Goal: Task Accomplishment & Management: Use online tool/utility

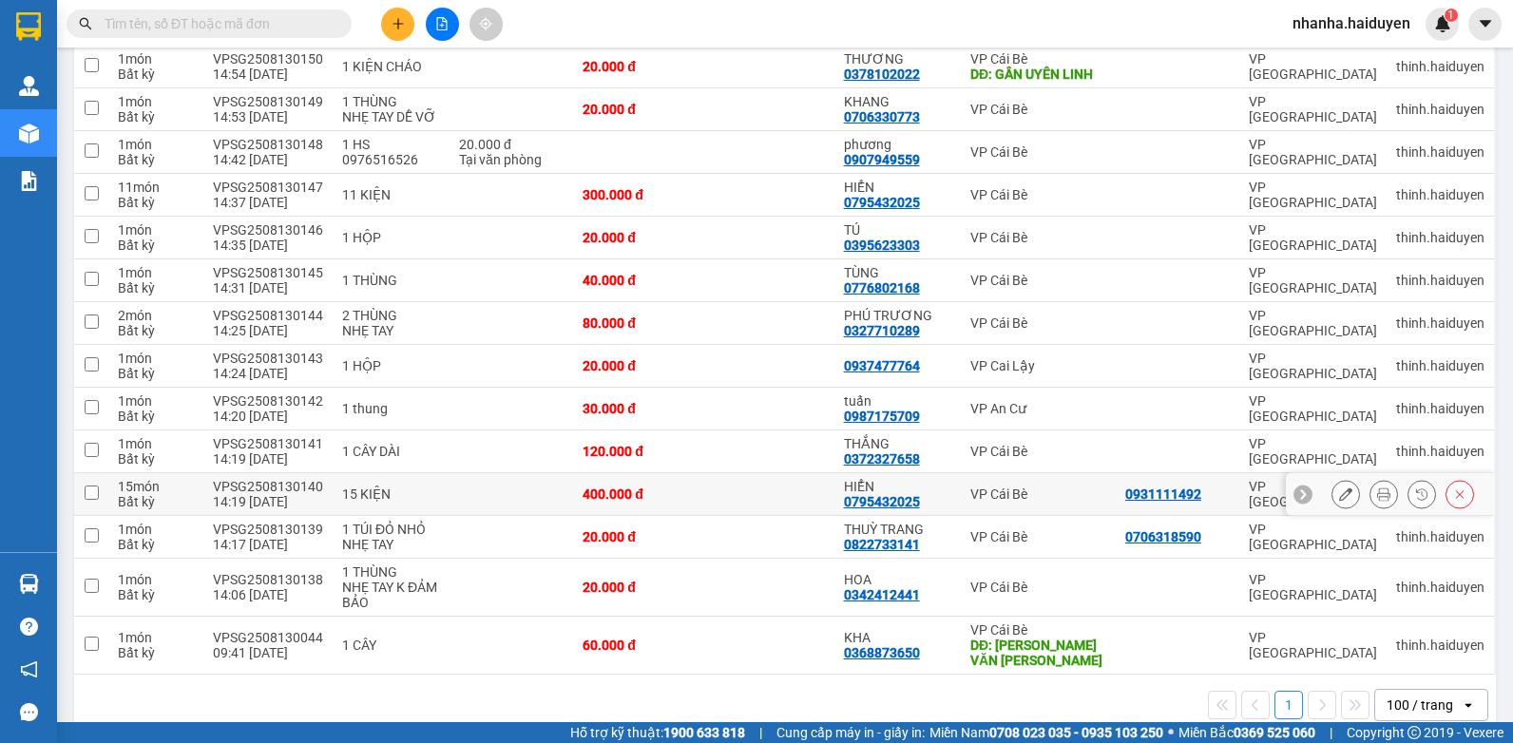
scroll to position [580, 0]
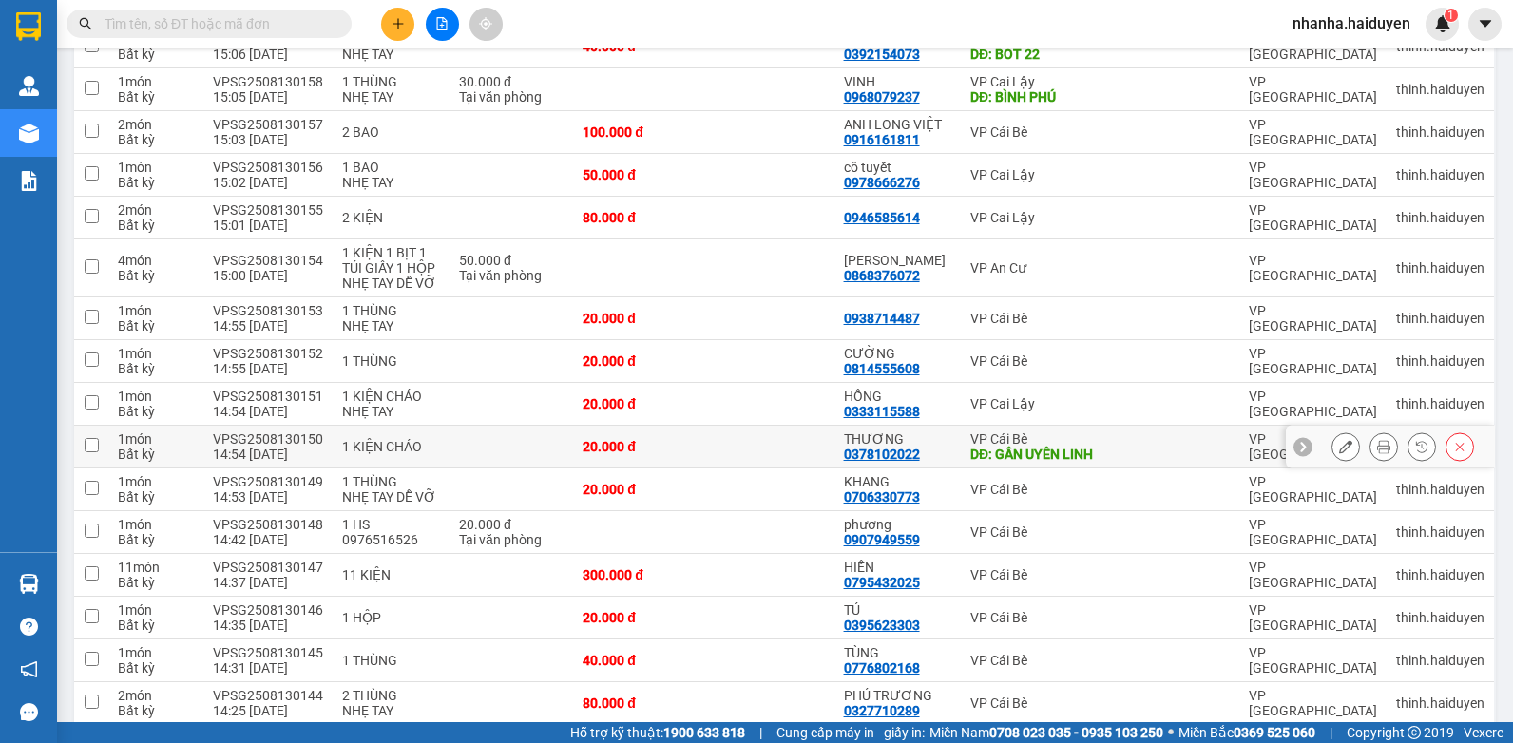
click at [684, 426] on td "20.000 đ" at bounding box center [638, 447] width 130 height 43
checkbox input "true"
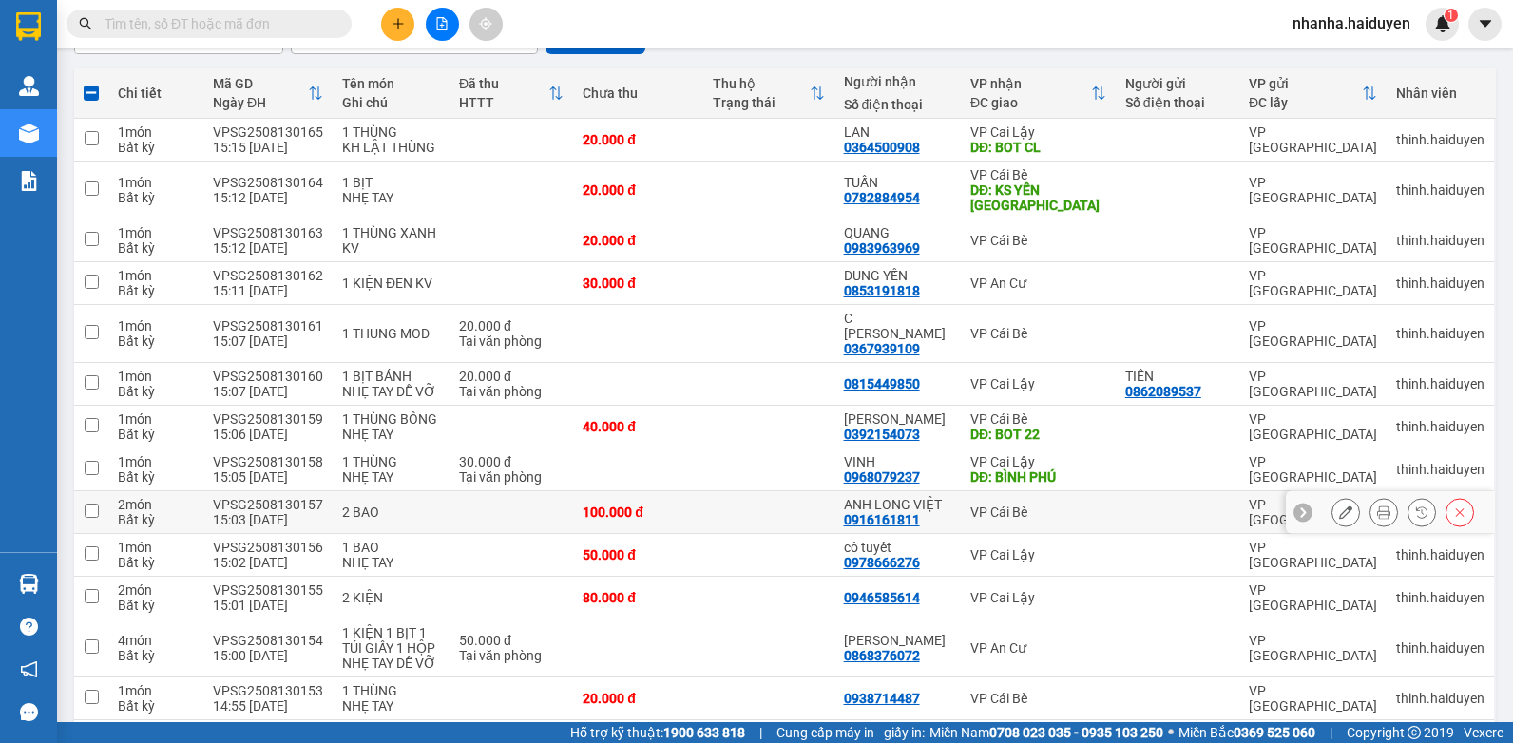
scroll to position [0, 0]
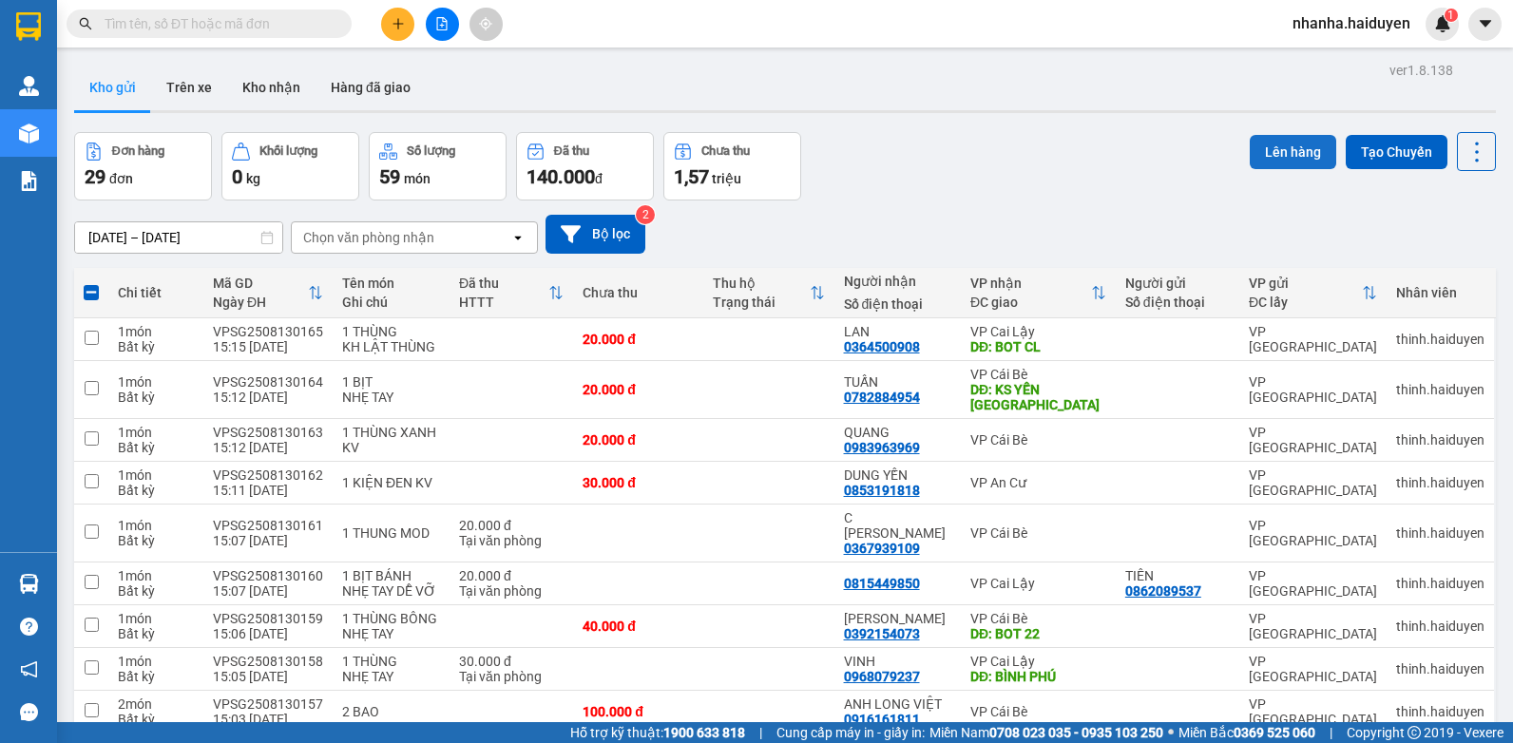
click at [1265, 147] on button "Lên hàng" at bounding box center [1292, 152] width 86 height 34
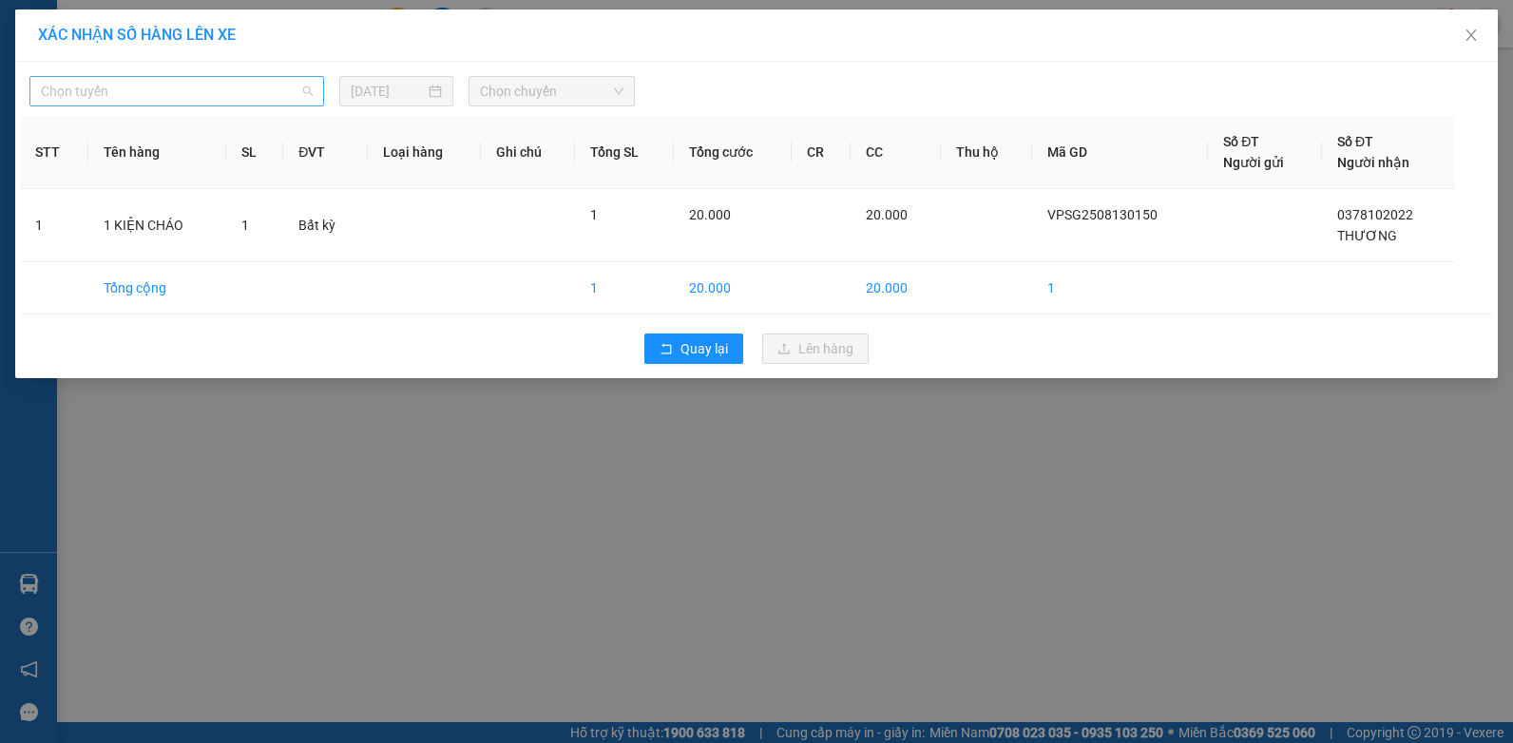
click at [267, 98] on span "Chọn tuyến" at bounding box center [177, 91] width 272 height 29
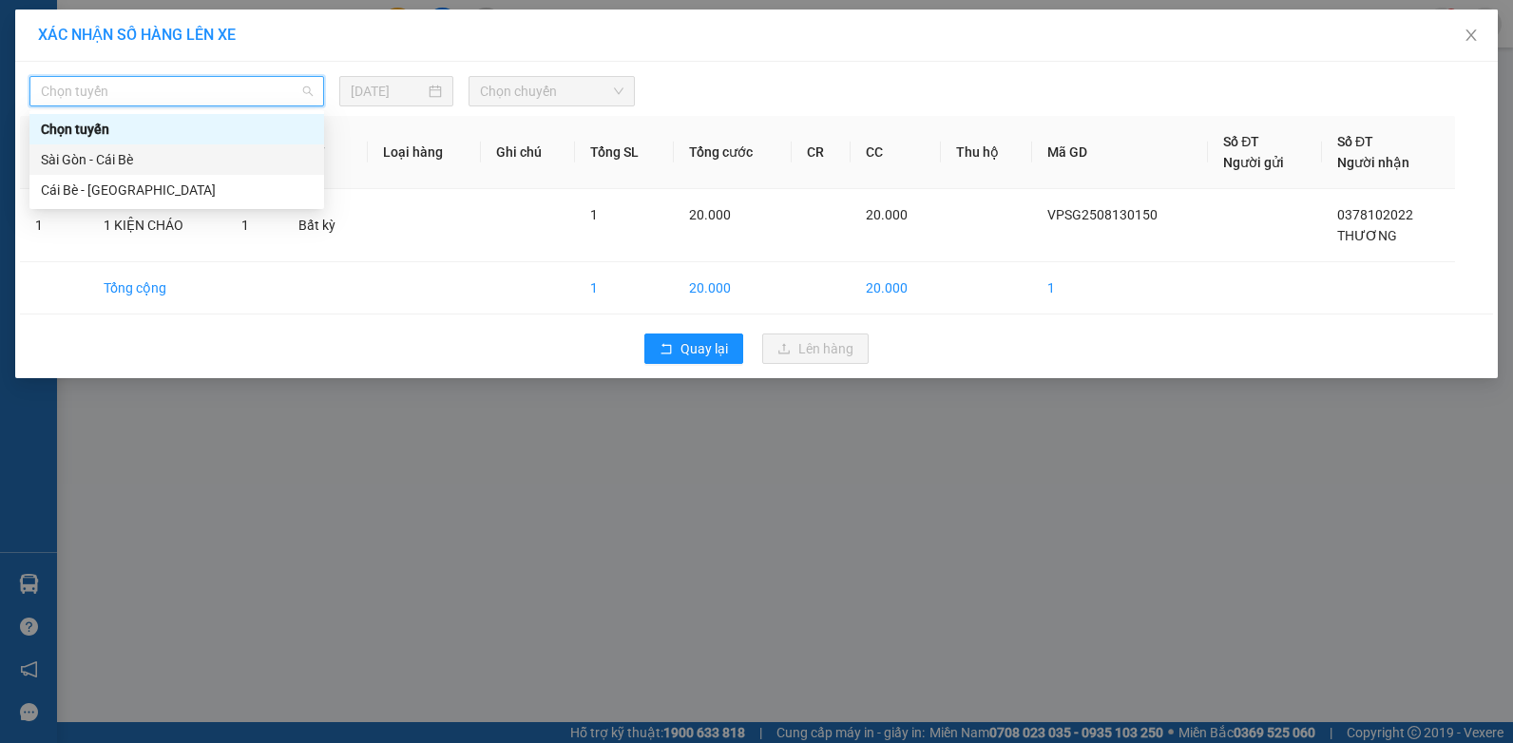
click at [180, 170] on div "Sài Gòn - Cái Bè" at bounding box center [176, 159] width 295 height 30
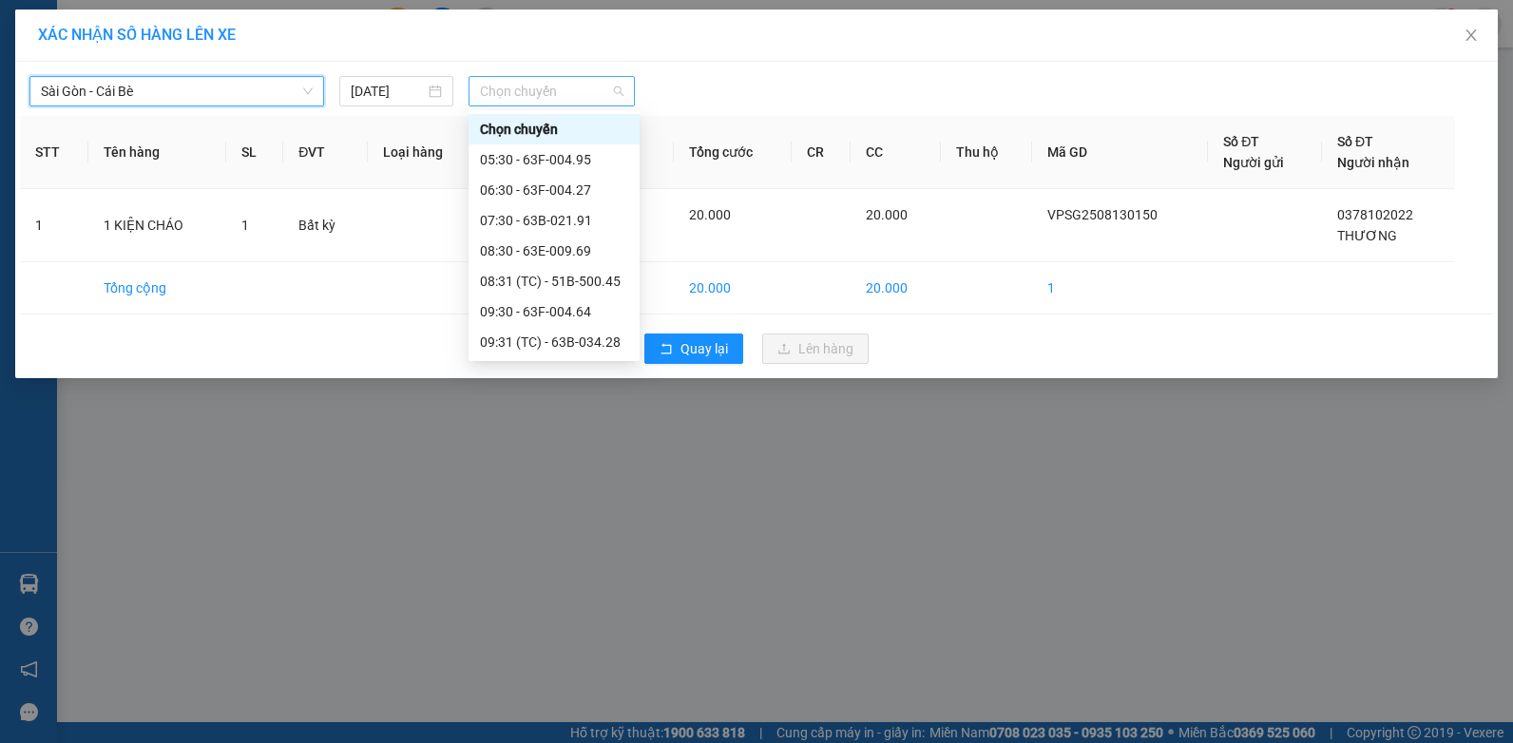
click at [488, 99] on span "Chọn chuyến" at bounding box center [551, 91] width 143 height 29
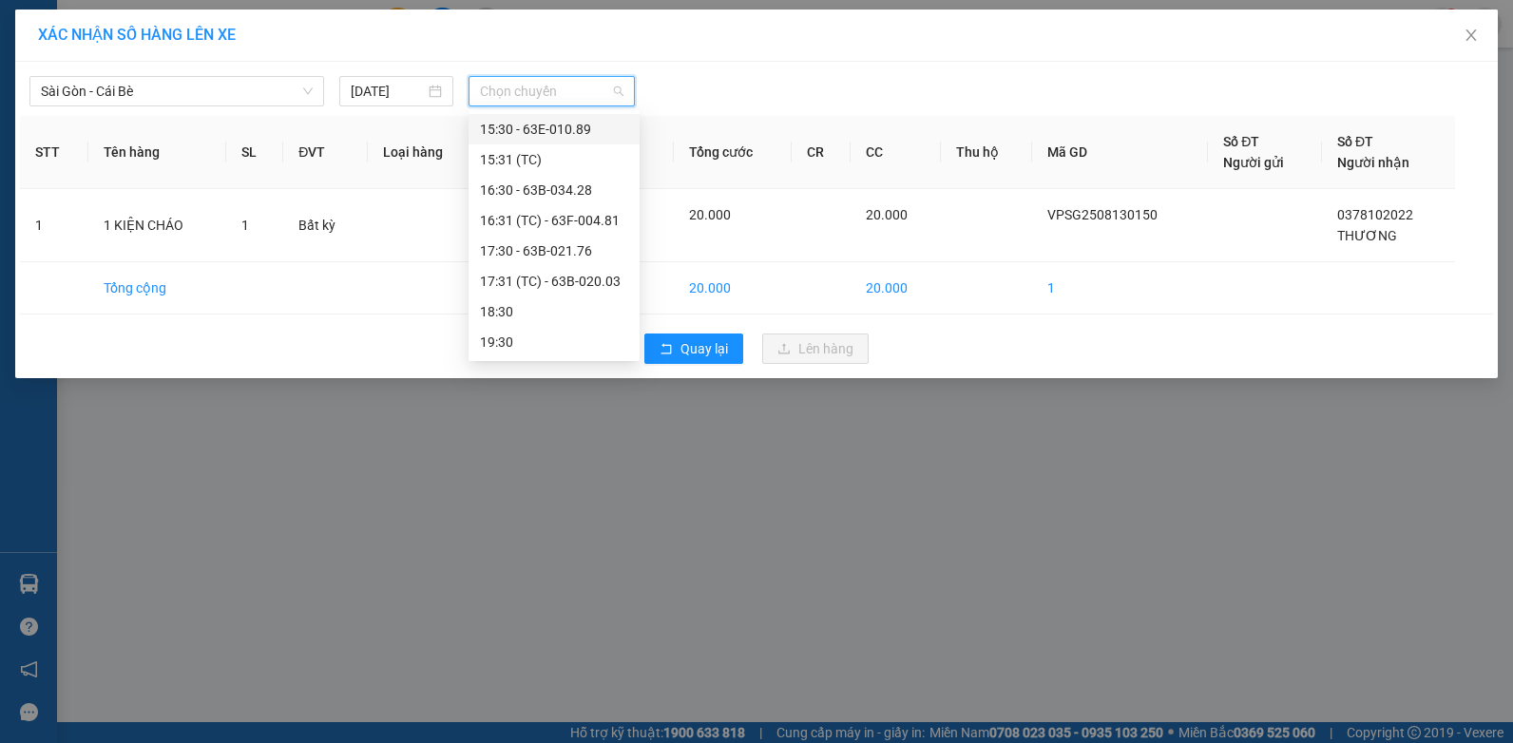
scroll to position [452, 0]
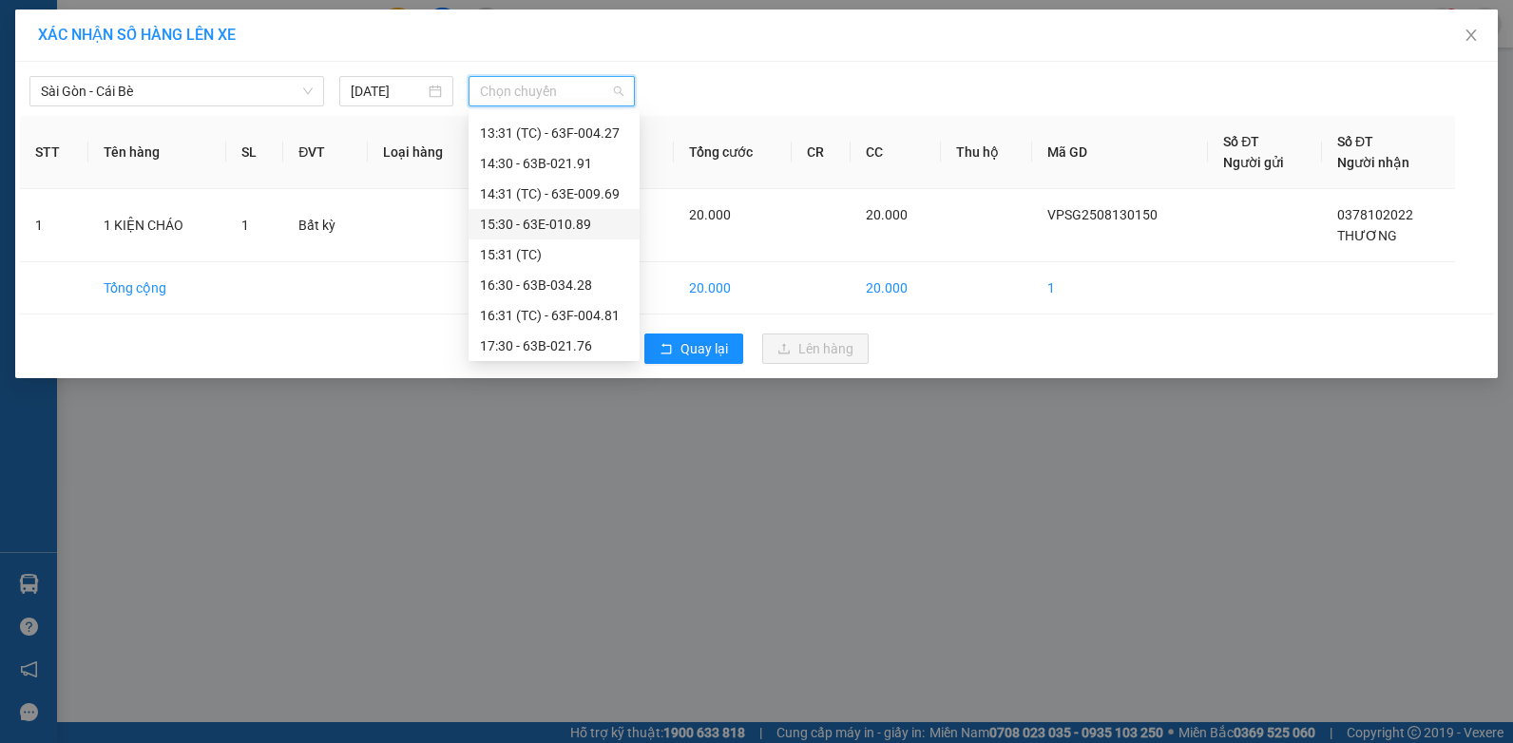
click at [586, 224] on div "15:30 - 63E-010.89" at bounding box center [554, 224] width 148 height 21
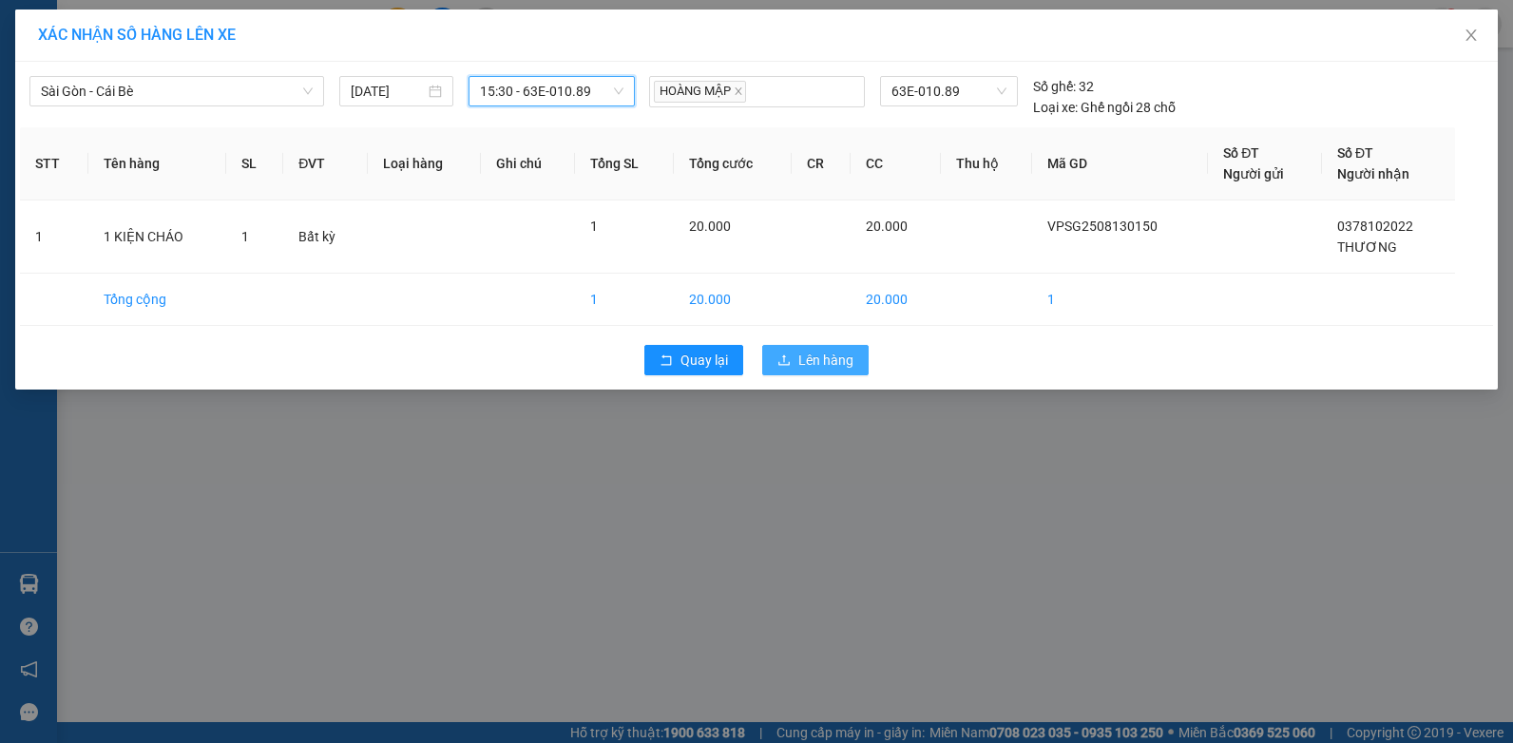
click at [822, 360] on span "Lên hàng" at bounding box center [825, 360] width 55 height 21
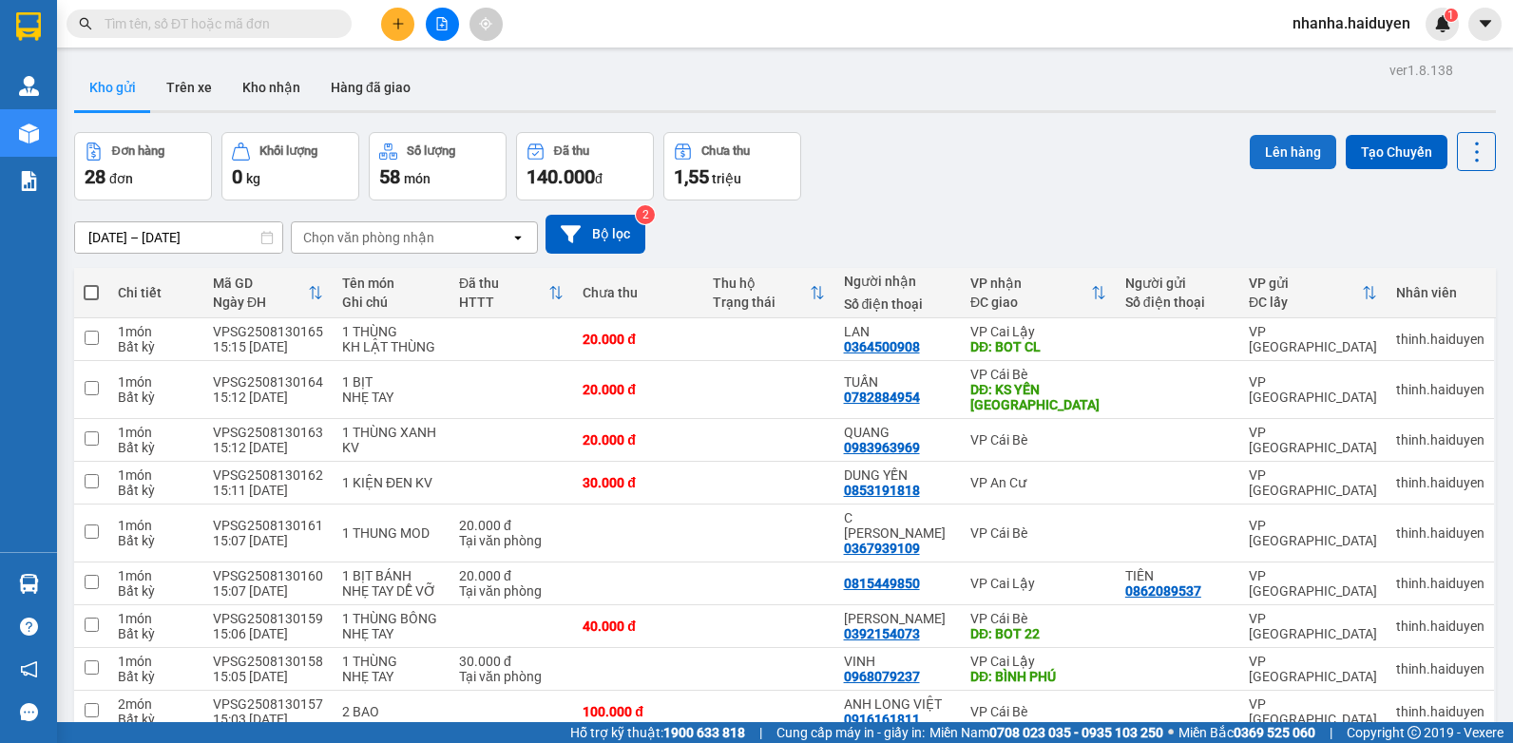
click at [1289, 143] on button "Lên hàng" at bounding box center [1292, 152] width 86 height 34
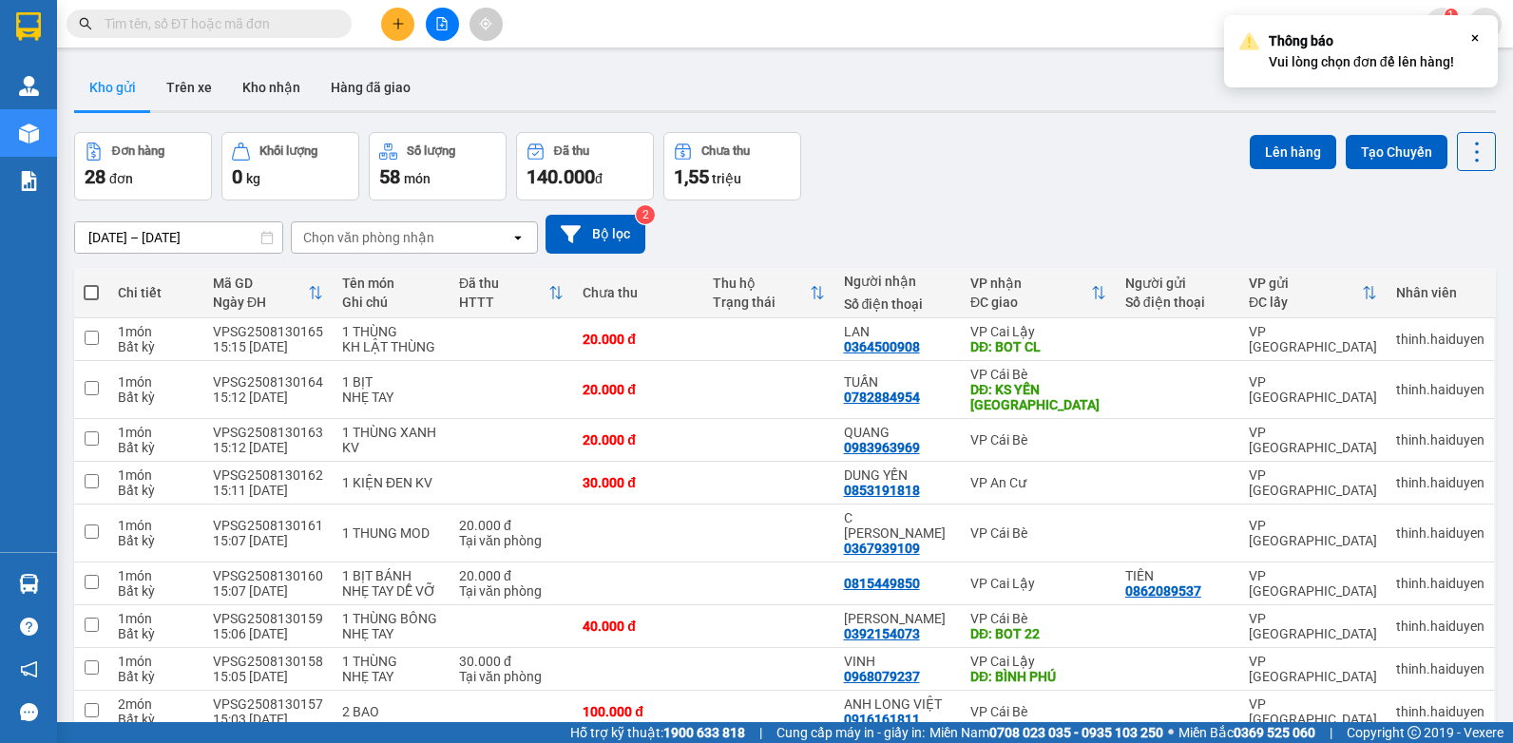
drag, startPoint x: 1261, startPoint y: 156, endPoint x: 1221, endPoint y: 138, distance: 43.8
click at [1259, 155] on button "Lên hàng" at bounding box center [1292, 152] width 86 height 34
click at [433, 10] on button at bounding box center [442, 24] width 33 height 33
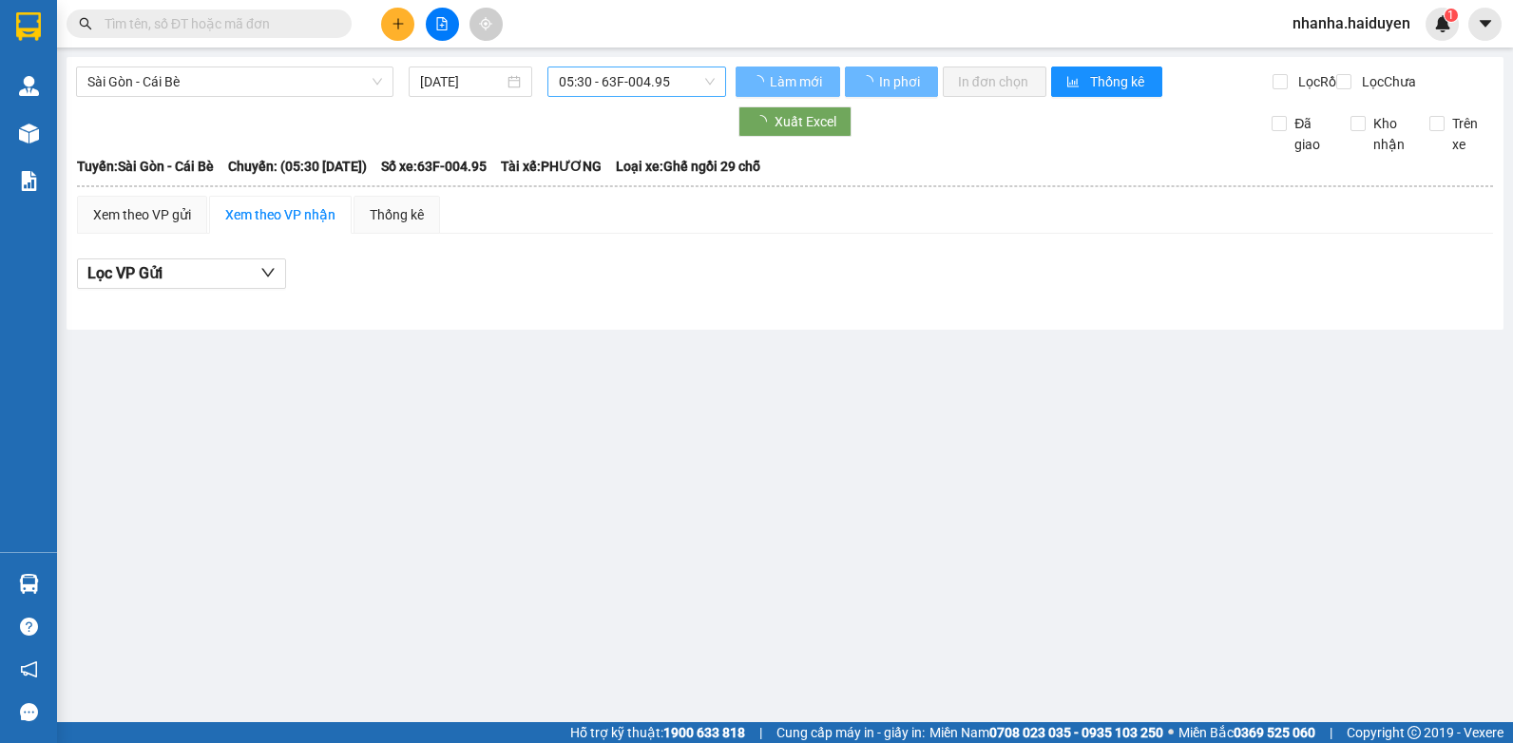
click at [633, 74] on span "05:30 - 63F-004.95" at bounding box center [637, 81] width 156 height 29
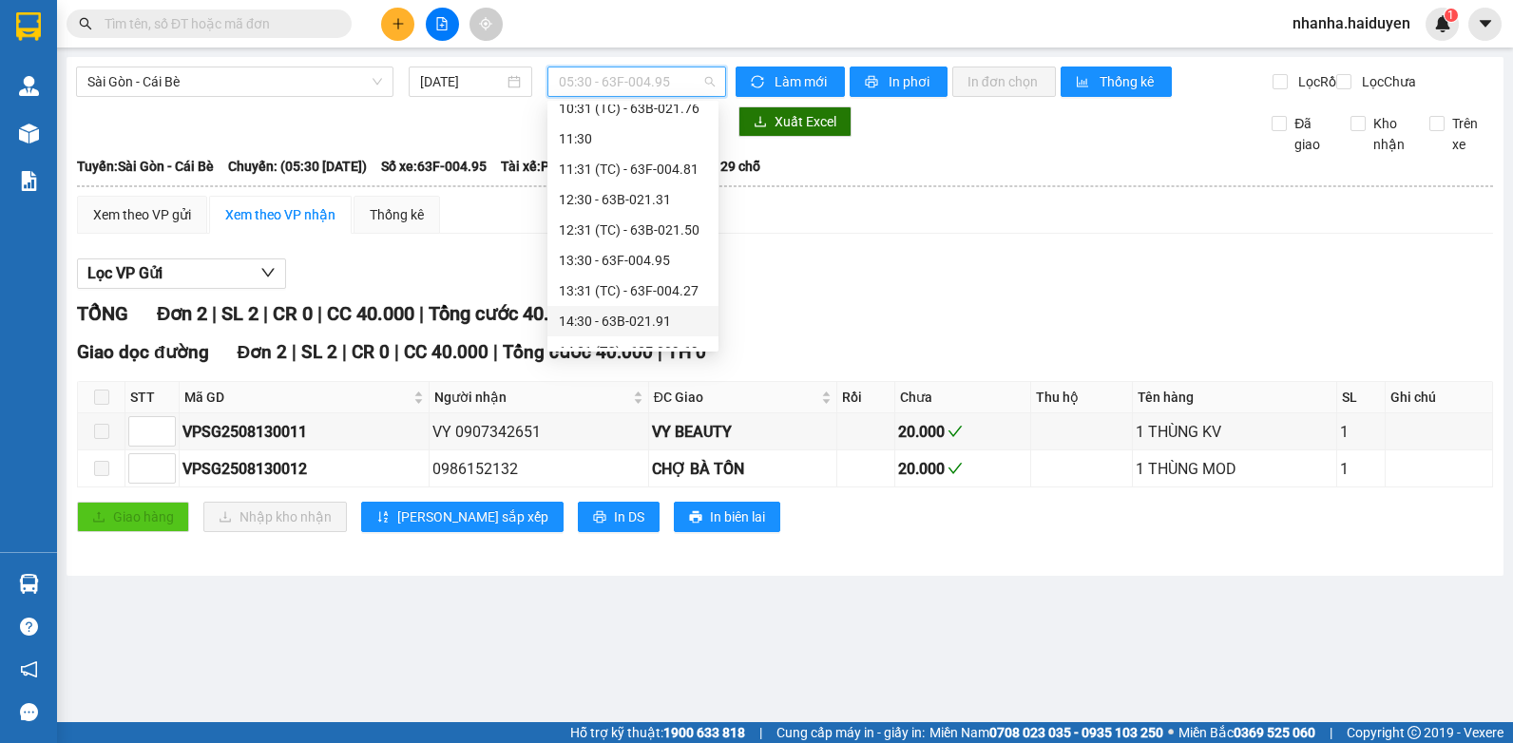
scroll to position [380, 0]
click at [625, 275] on div "15:30 - 63E-010.89" at bounding box center [632, 287] width 171 height 30
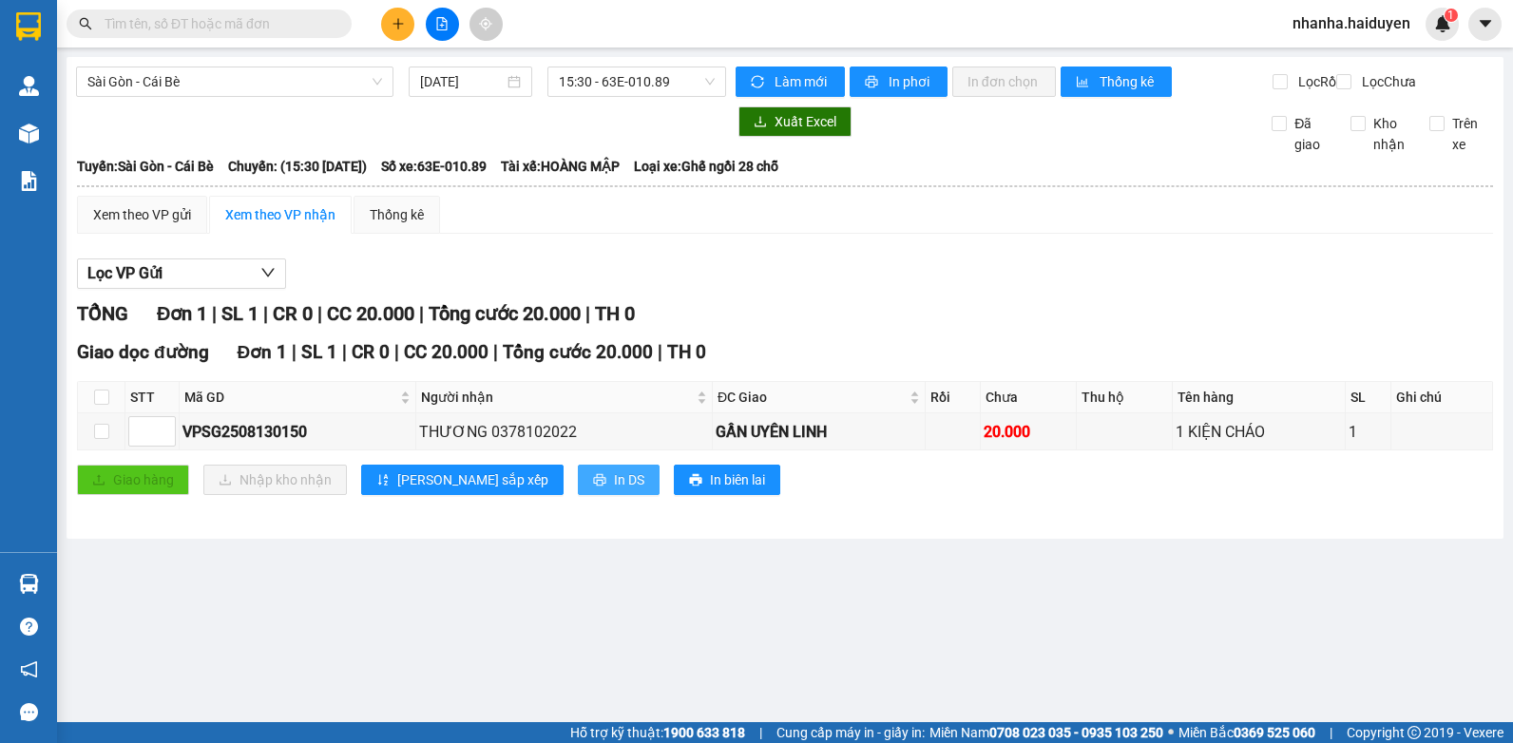
click at [578, 495] on button "In DS" at bounding box center [619, 480] width 82 height 30
click at [938, 322] on div "TỔNG Đơn 1 | SL 1 | CR 0 | CC 20.000 | Tổng cước 20.000 | TH 0" at bounding box center [785, 313] width 1416 height 29
click at [100, 405] on input "checkbox" at bounding box center [101, 397] width 15 height 15
checkbox input "true"
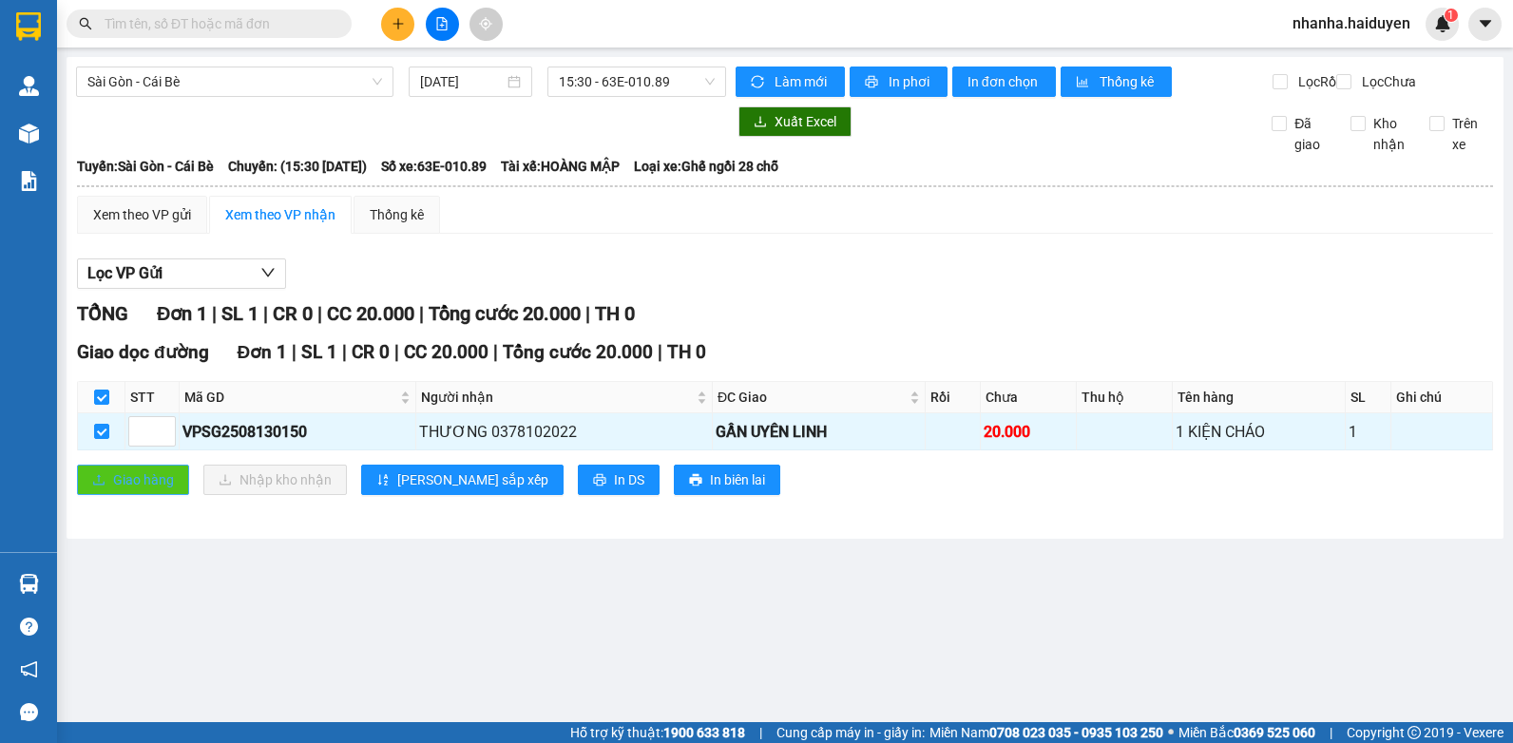
click at [113, 482] on button "Giao hàng" at bounding box center [133, 480] width 112 height 30
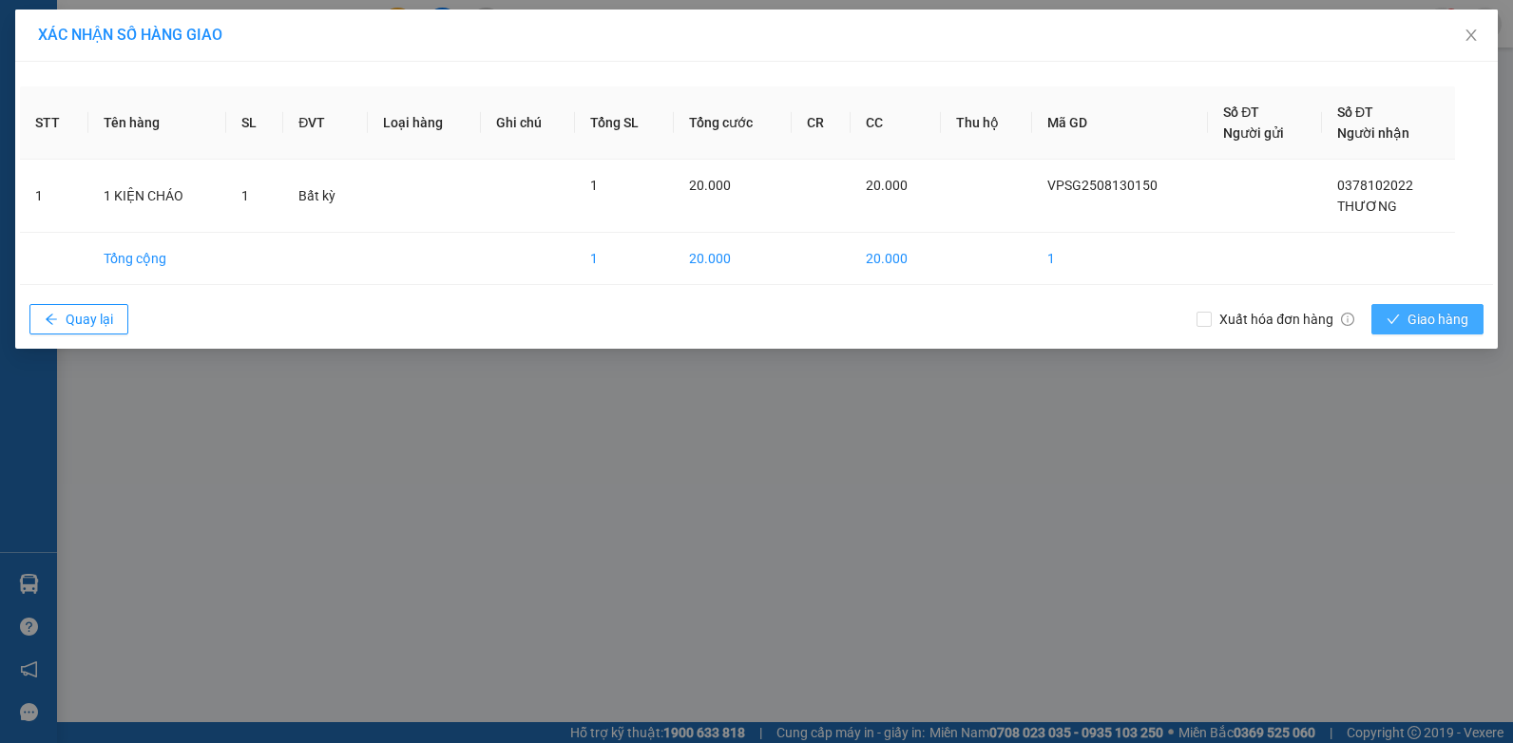
click at [1445, 330] on button "Giao hàng" at bounding box center [1427, 319] width 112 height 30
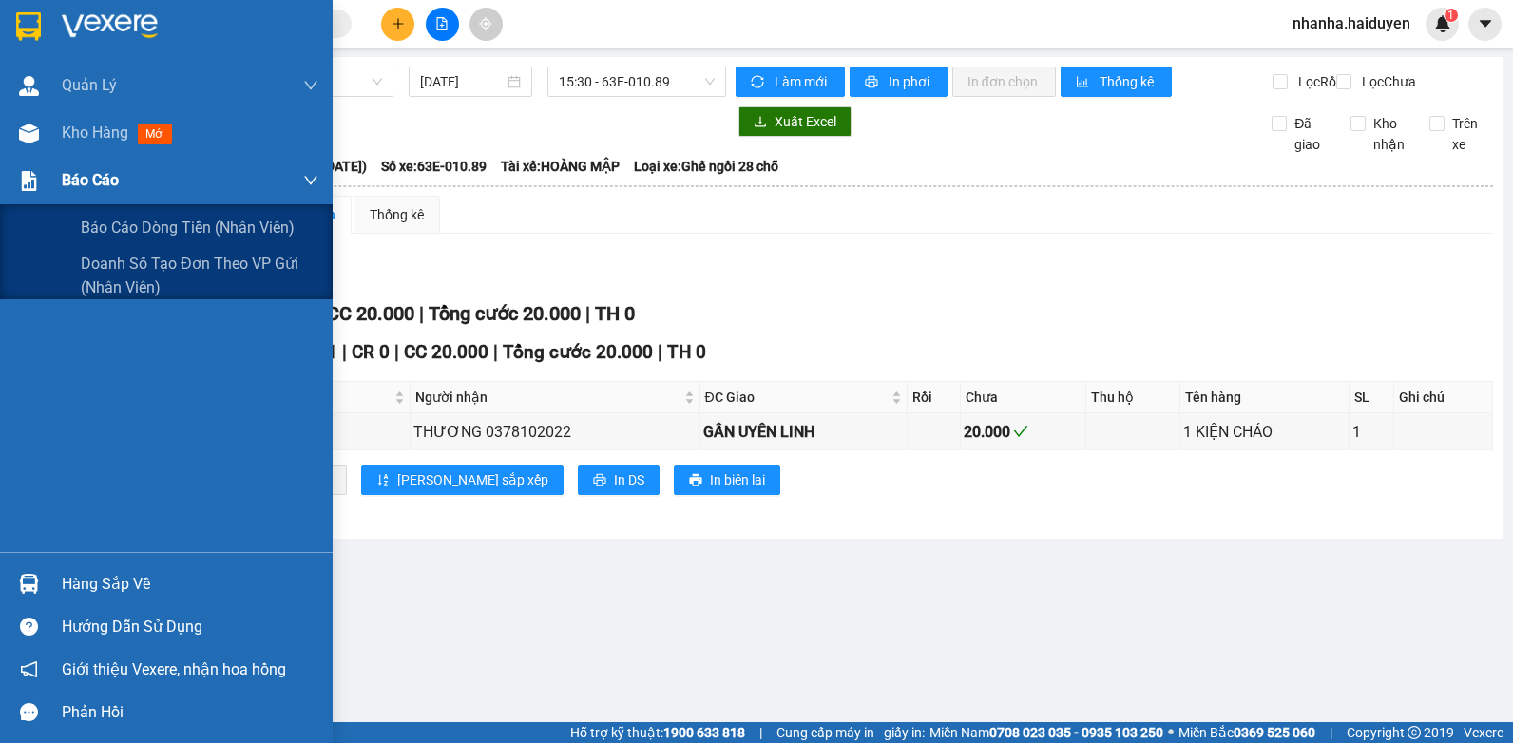
drag, startPoint x: 112, startPoint y: 234, endPoint x: 127, endPoint y: 201, distance: 35.7
click at [112, 231] on span "Báo cáo dòng tiền (nhân viên)" at bounding box center [188, 228] width 214 height 24
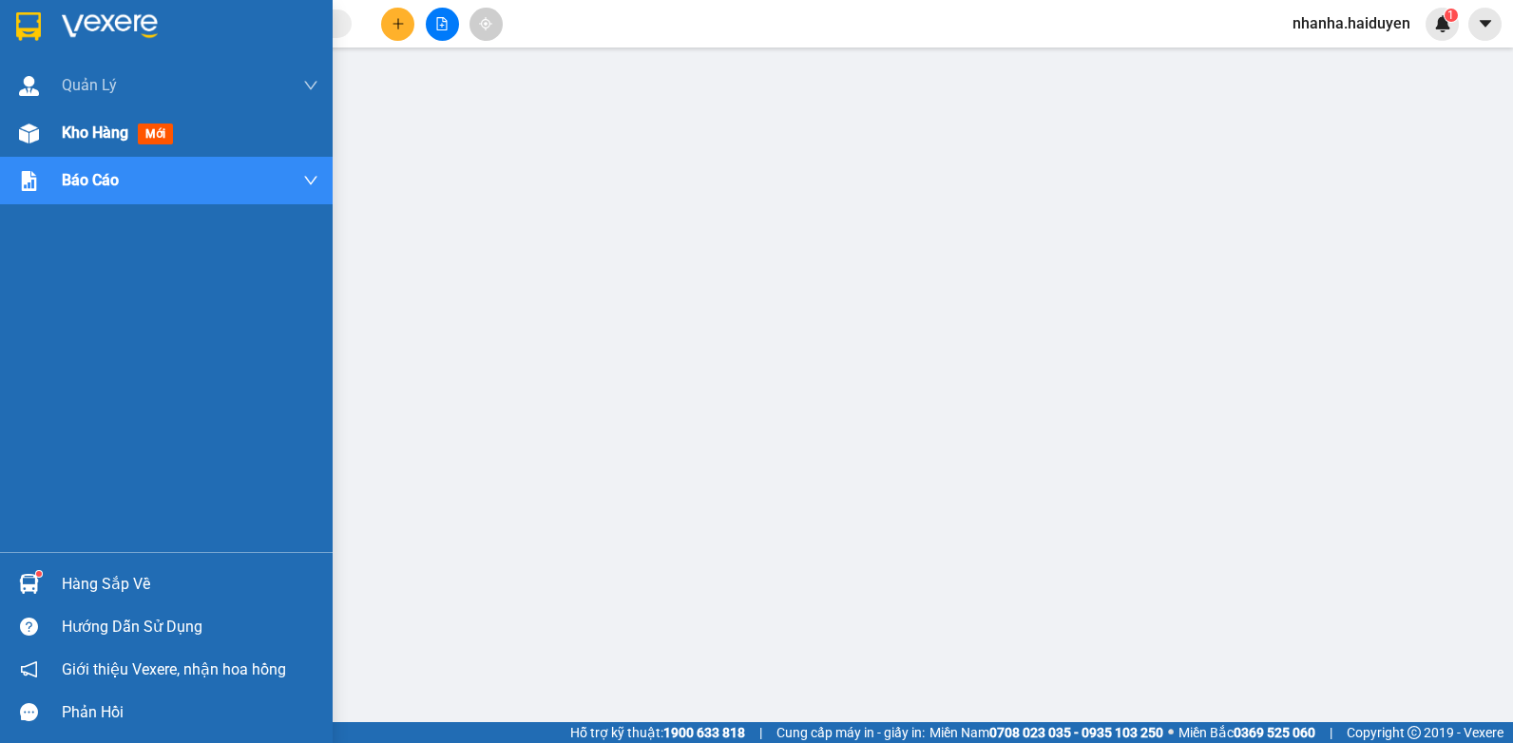
click at [34, 134] on img at bounding box center [29, 134] width 20 height 20
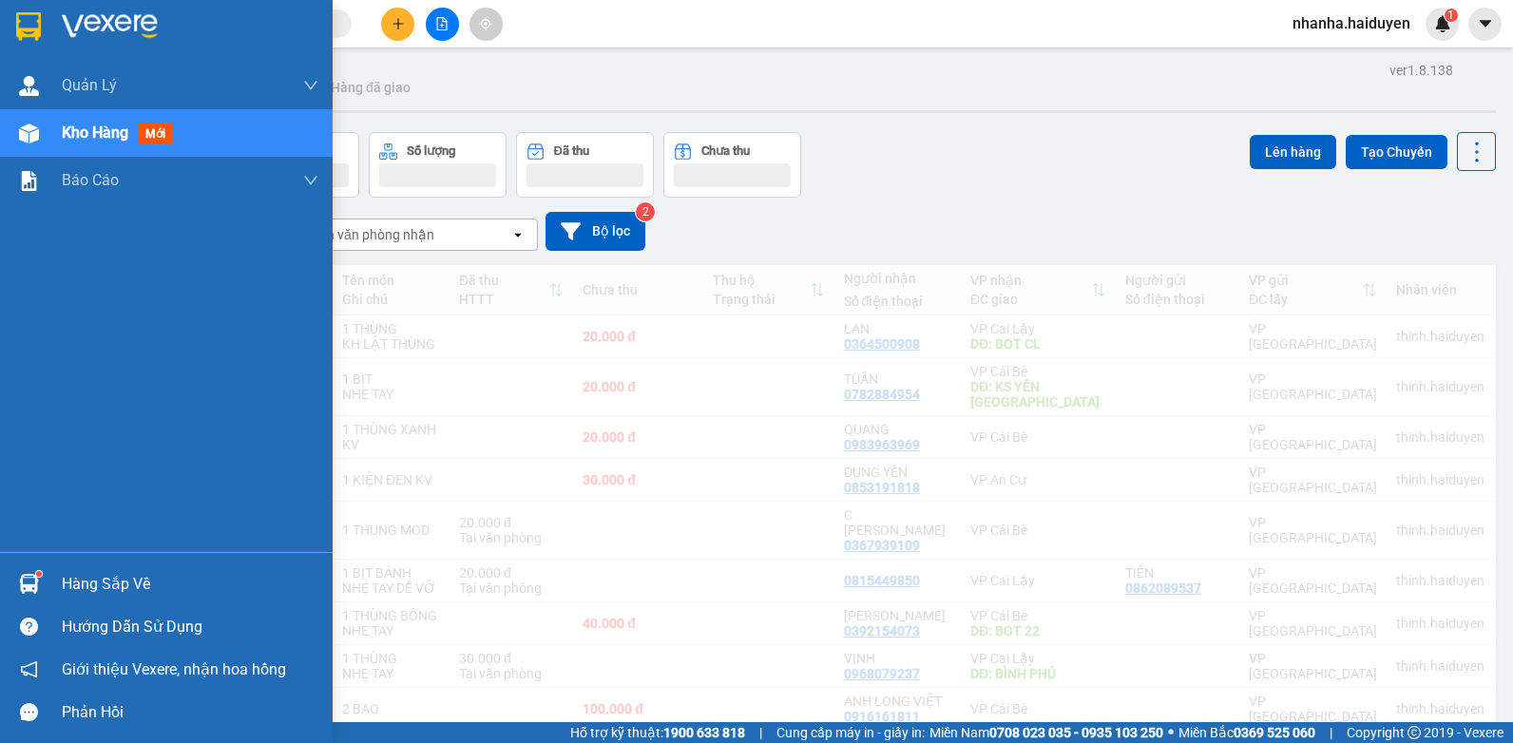
click at [71, 119] on div "Kho hàng mới" at bounding box center [190, 133] width 257 height 48
